Goal: Transaction & Acquisition: Book appointment/travel/reservation

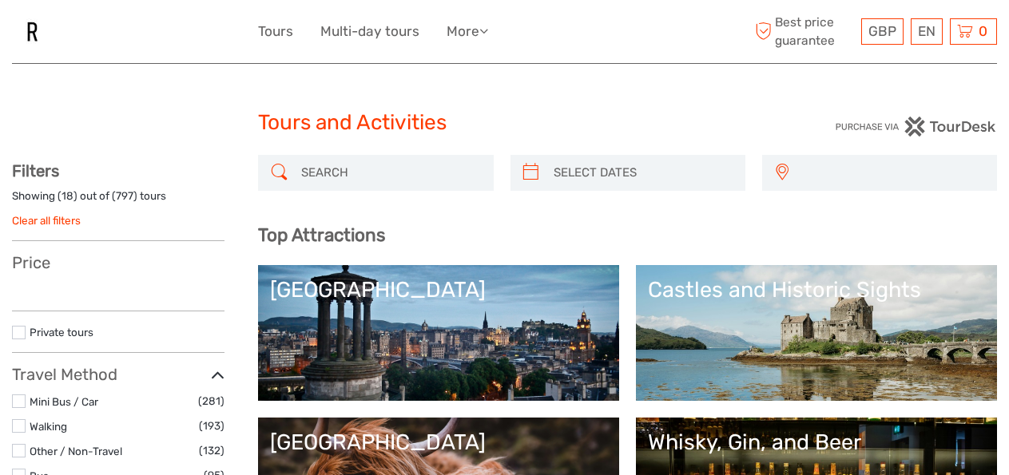
select select
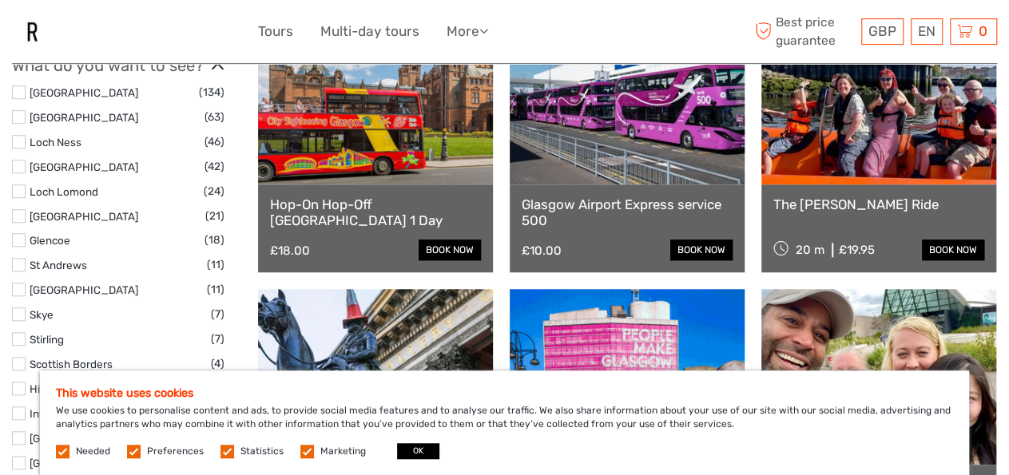
scroll to position [603, 0]
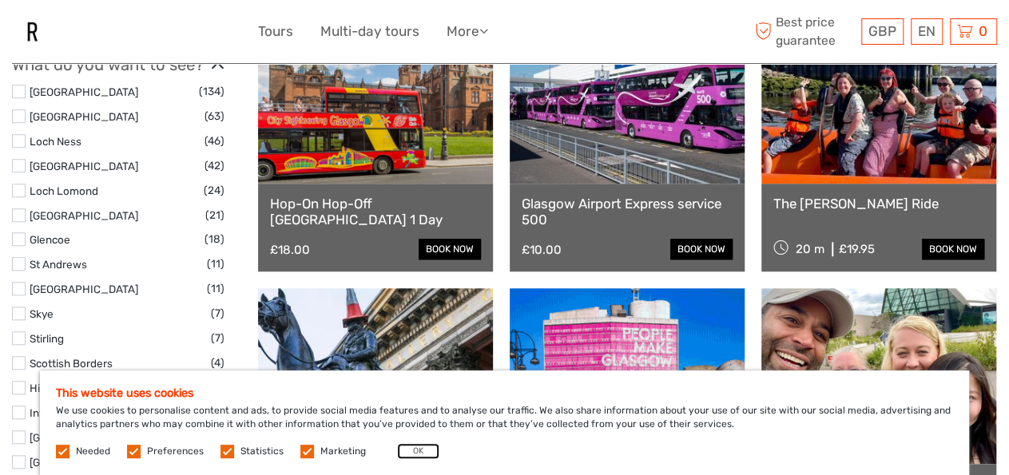
click at [422, 454] on button "OK" at bounding box center [418, 451] width 42 height 16
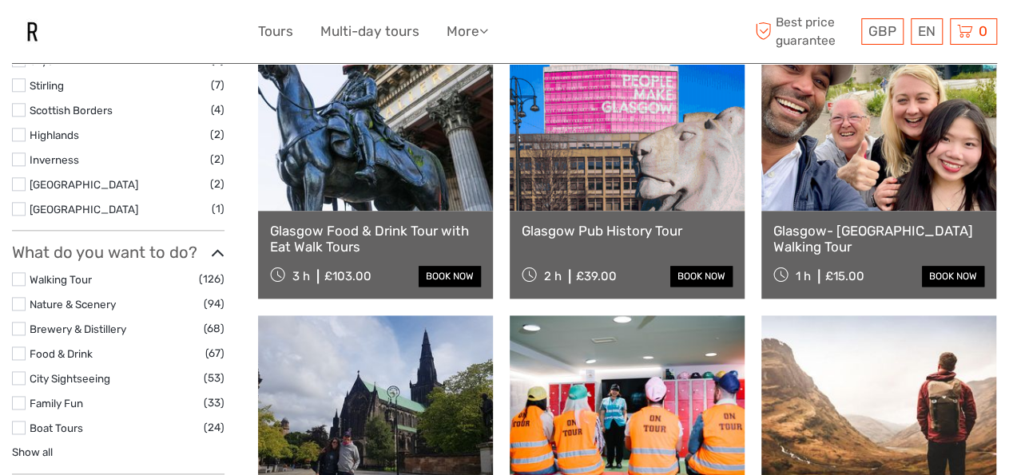
scroll to position [853, 0]
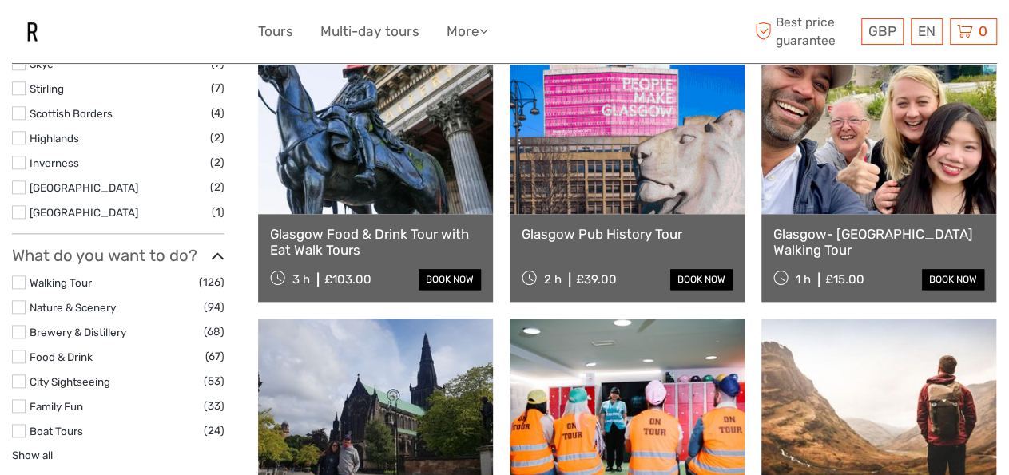
click at [838, 179] on link at bounding box center [878, 126] width 235 height 176
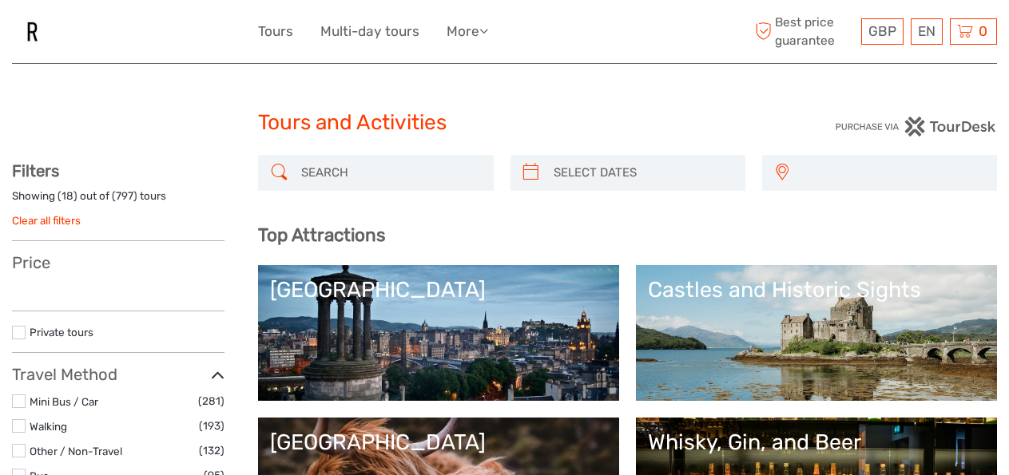
select select
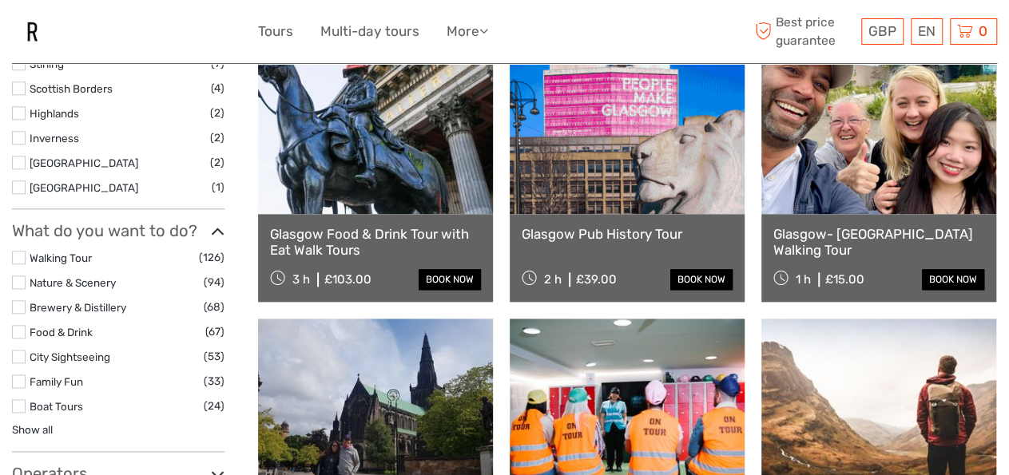
scroll to position [853, 0]
select select
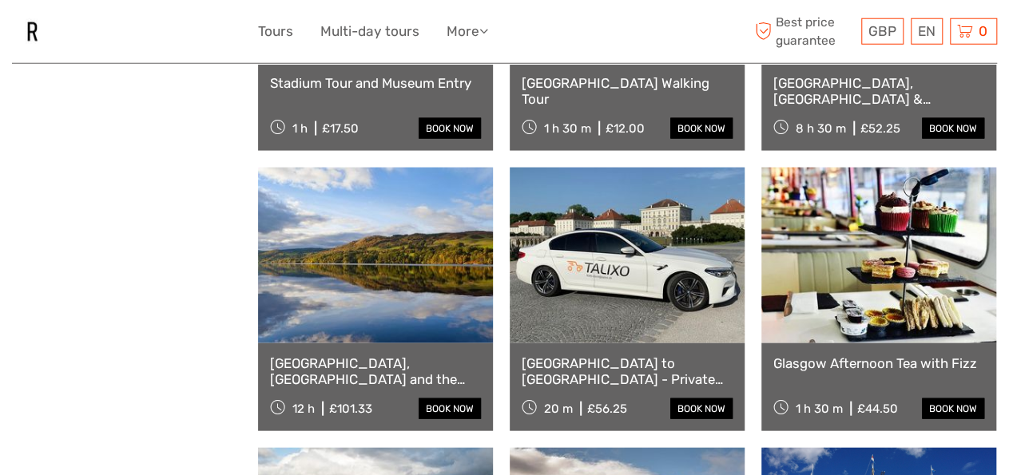
scroll to position [1565, 0]
click at [520, 373] on div "[GEOGRAPHIC_DATA] to [GEOGRAPHIC_DATA] - Private Transfer 20 m £56.25 book now" at bounding box center [627, 387] width 235 height 88
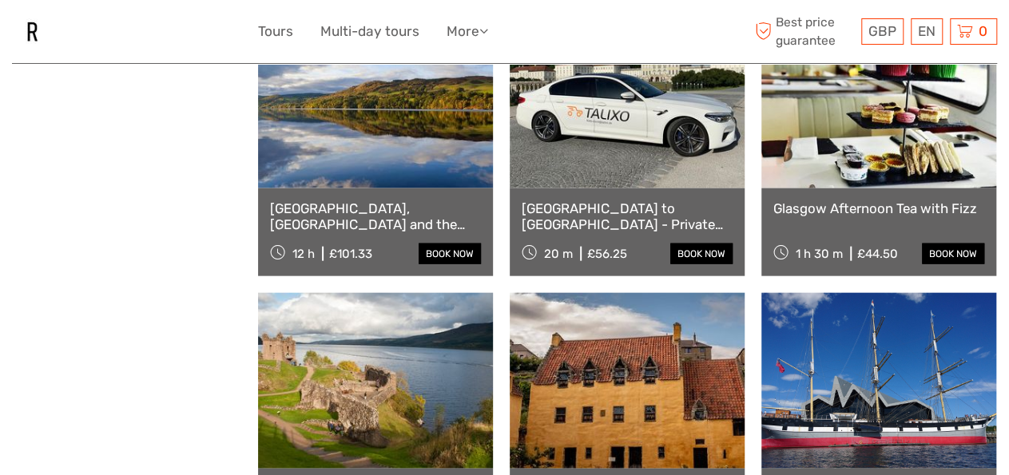
scroll to position [1933, 0]
